Goal: Task Accomplishment & Management: Manage account settings

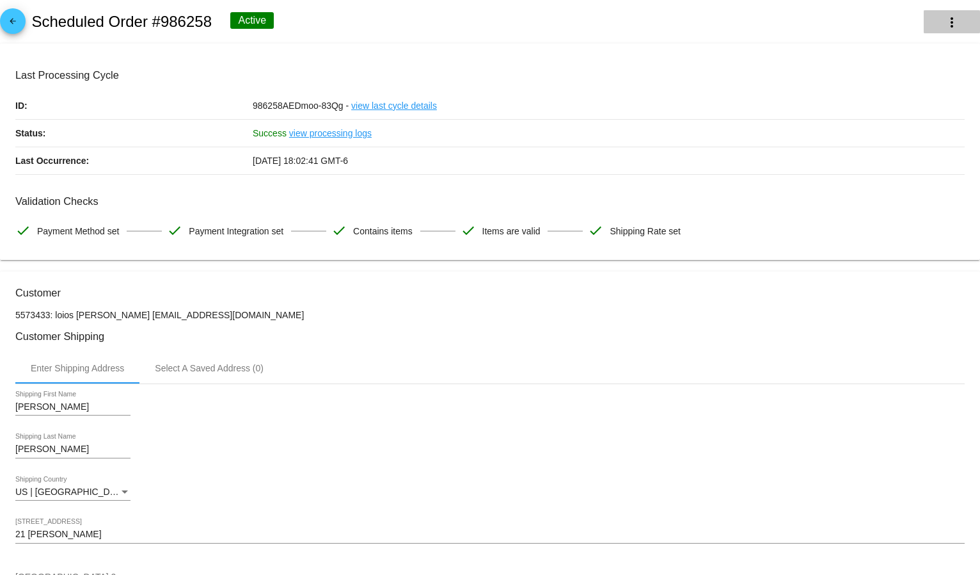
click at [955, 21] on button "more_vert" at bounding box center [952, 21] width 56 height 23
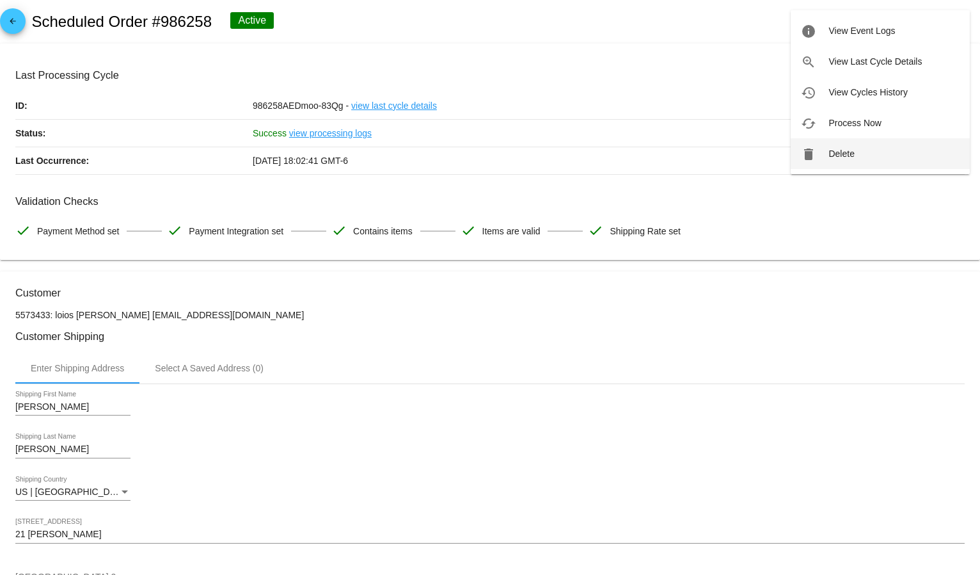
click at [827, 152] on button "delete Delete" at bounding box center [880, 153] width 179 height 31
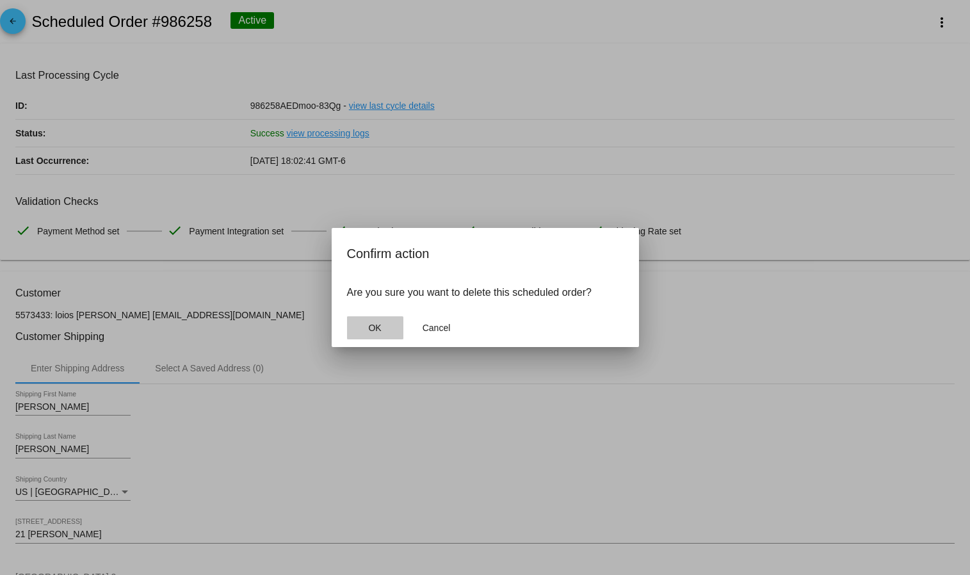
click at [366, 332] on button "OK" at bounding box center [375, 327] width 56 height 23
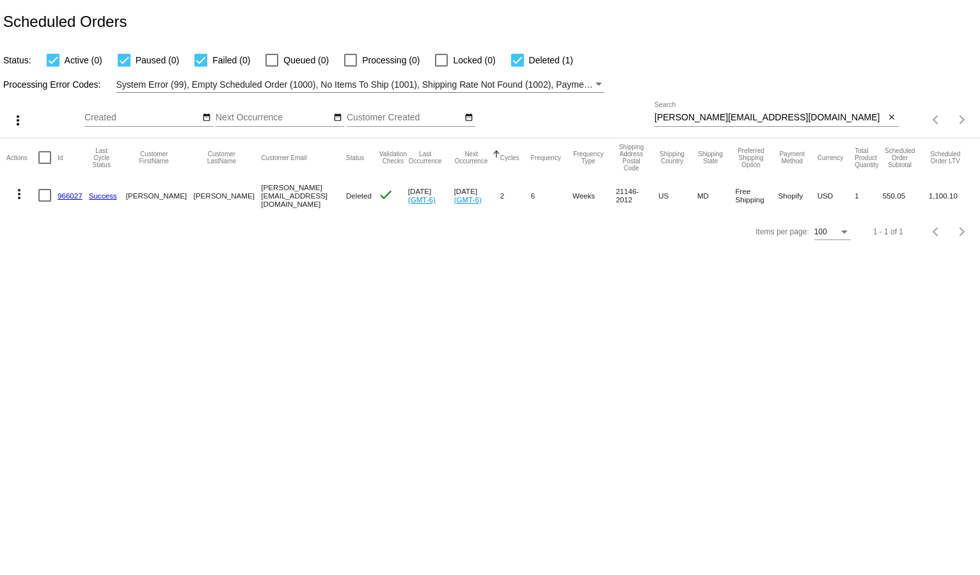
click at [712, 128] on div "[PERSON_NAME][EMAIL_ADDRESS][DOMAIN_NAME] Search close" at bounding box center [777, 120] width 244 height 36
click at [707, 116] on input "[PERSON_NAME][EMAIL_ADDRESS][DOMAIN_NAME]" at bounding box center [770, 118] width 231 height 10
paste input "[EMAIL_ADDRESS]"
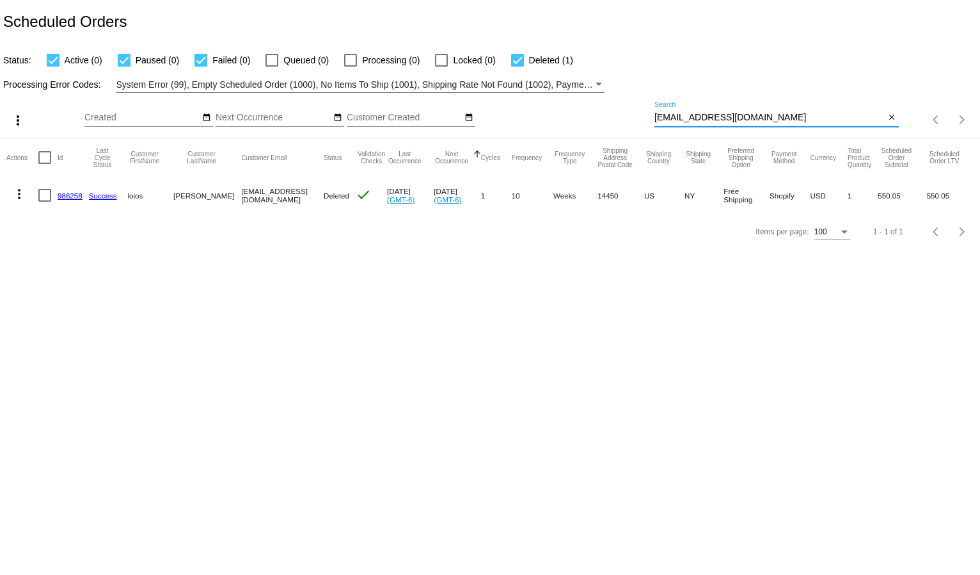
type input "[EMAIL_ADDRESS][DOMAIN_NAME]"
